Goal: Book appointment/travel/reservation

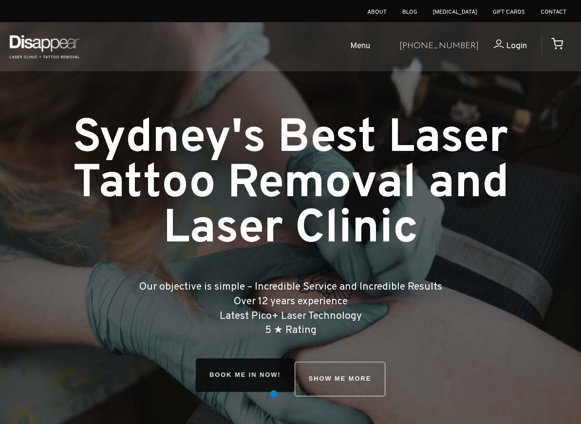
click at [272, 388] on link "BOOK ME IN NOW!" at bounding box center [245, 375] width 99 height 34
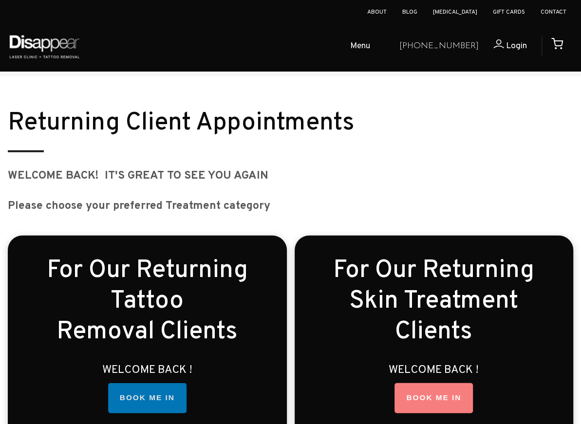
click at [161, 383] on link "BOOK ME IN" at bounding box center [147, 398] width 78 height 30
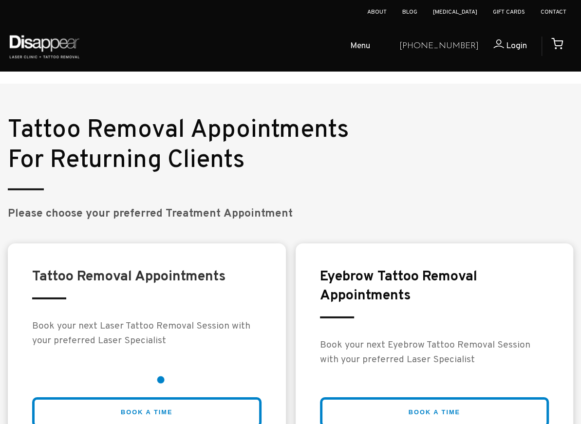
scroll to position [1710, 0]
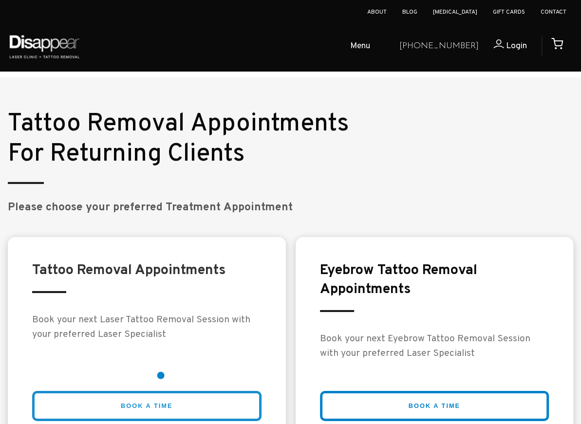
click at [161, 391] on link "BOOK A TIME" at bounding box center [146, 406] width 229 height 31
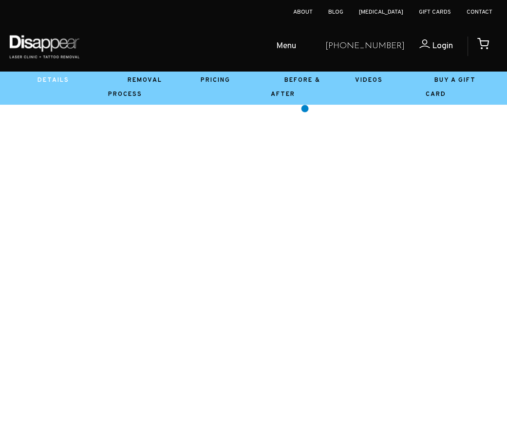
scroll to position [413, 0]
